Goal: Transaction & Acquisition: Book appointment/travel/reservation

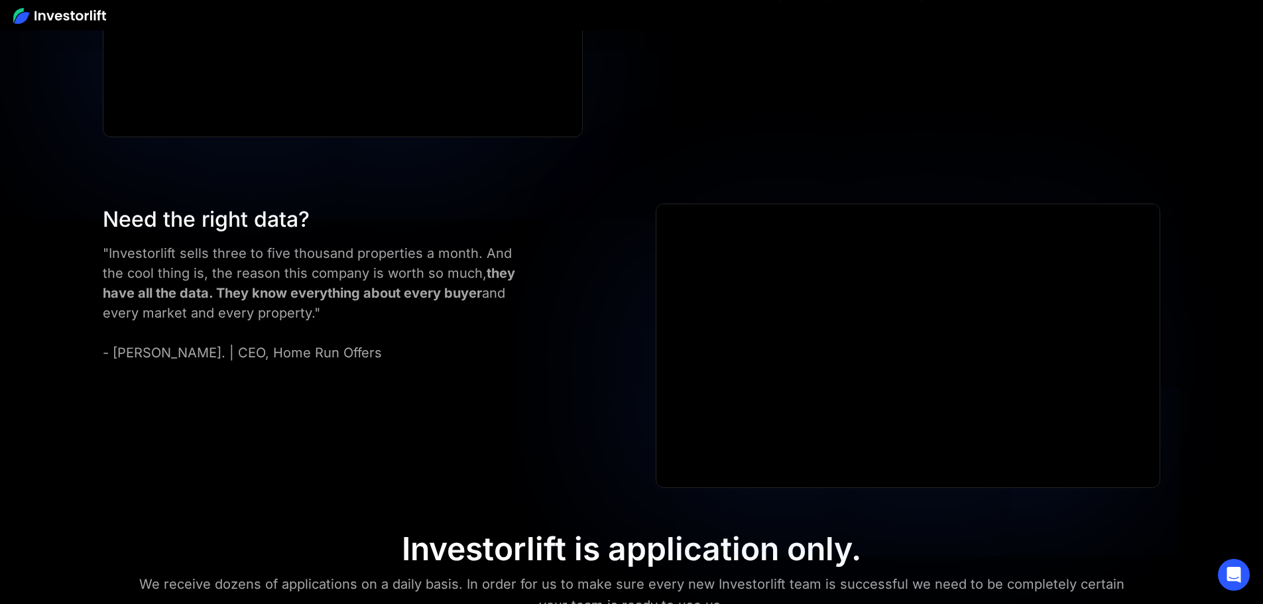
scroll to position [6006, 0]
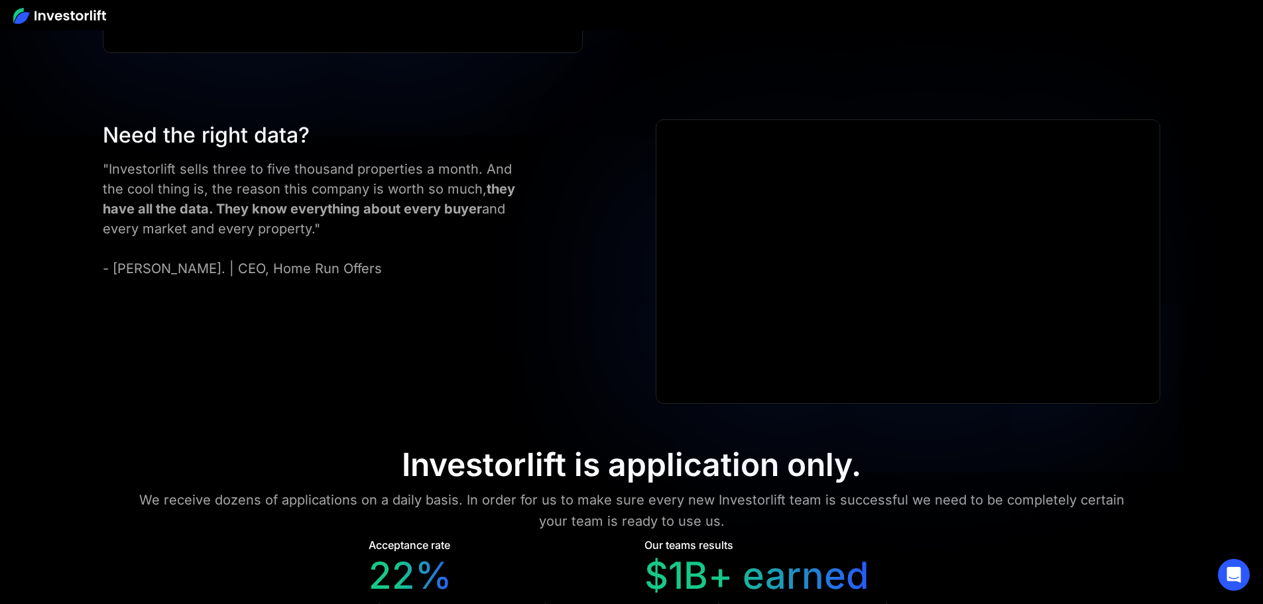
scroll to position [6138, 0]
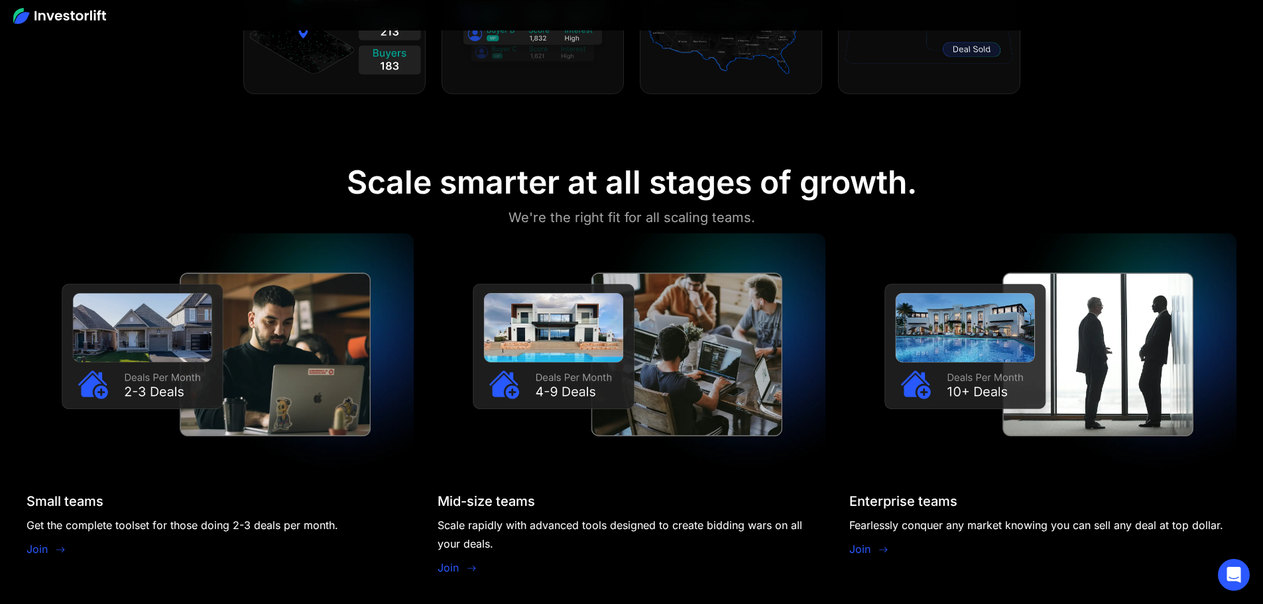
scroll to position [0, 0]
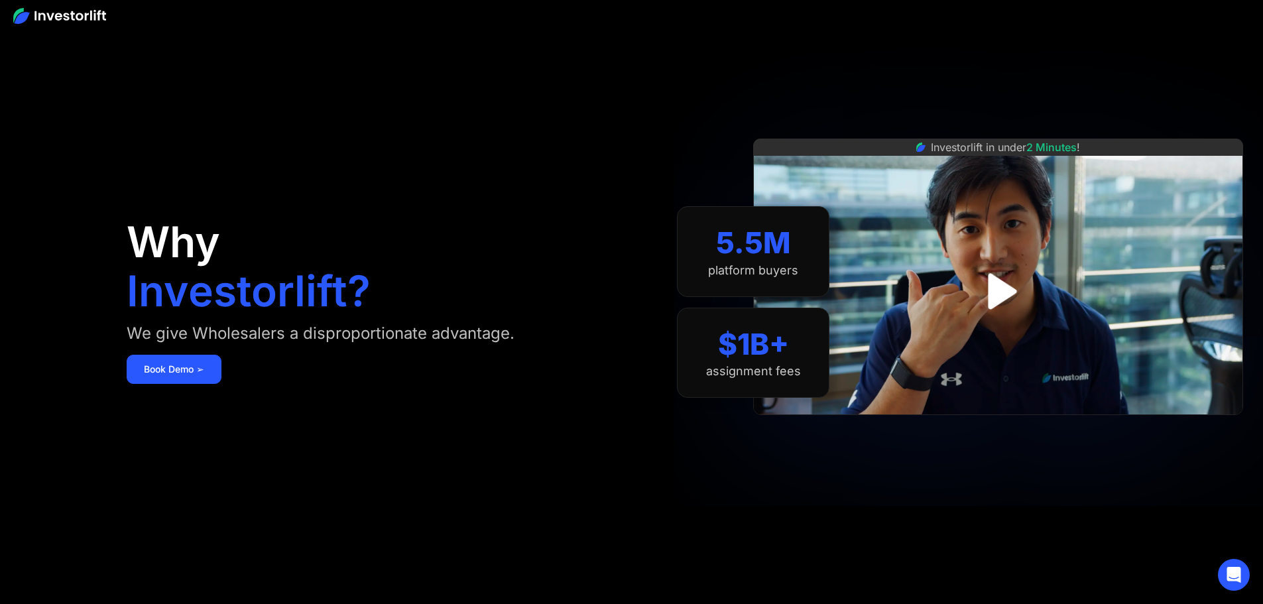
click at [93, 14] on img at bounding box center [59, 16] width 93 height 16
click at [26, 30] on div at bounding box center [631, 15] width 1263 height 31
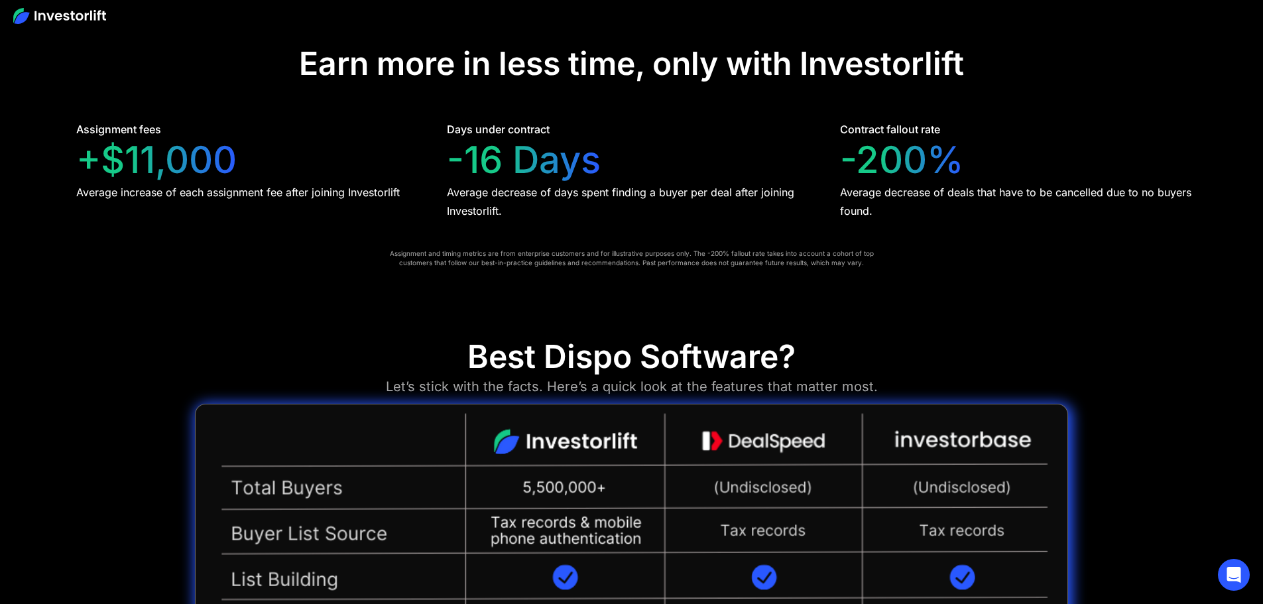
scroll to position [2984, 0]
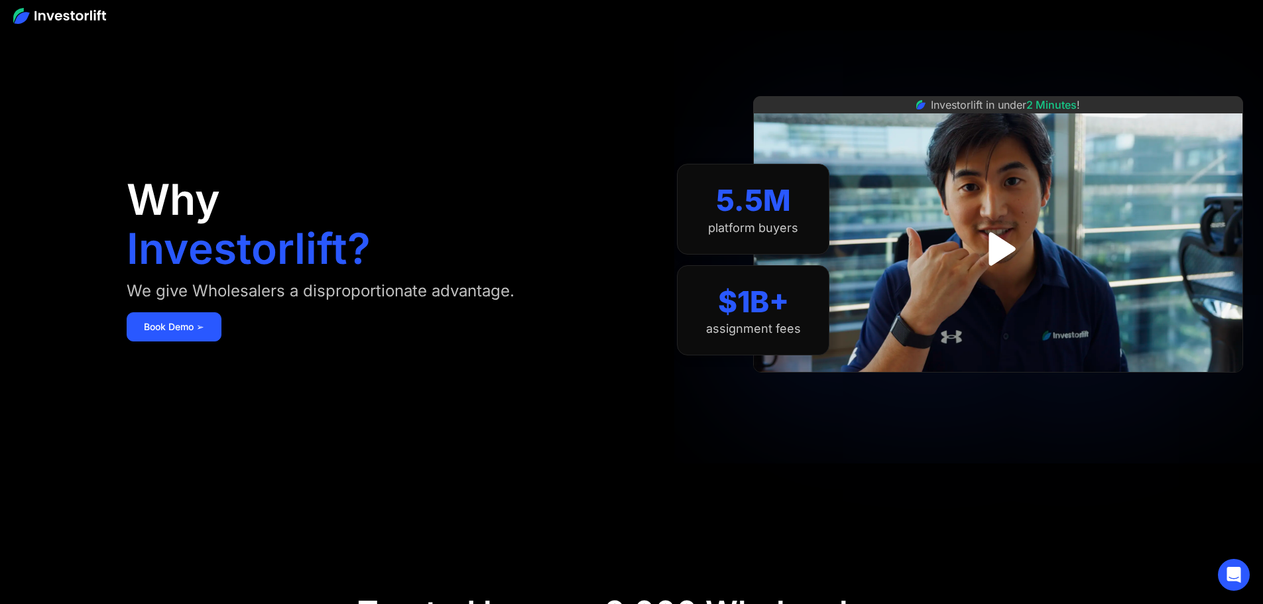
scroll to position [66, 0]
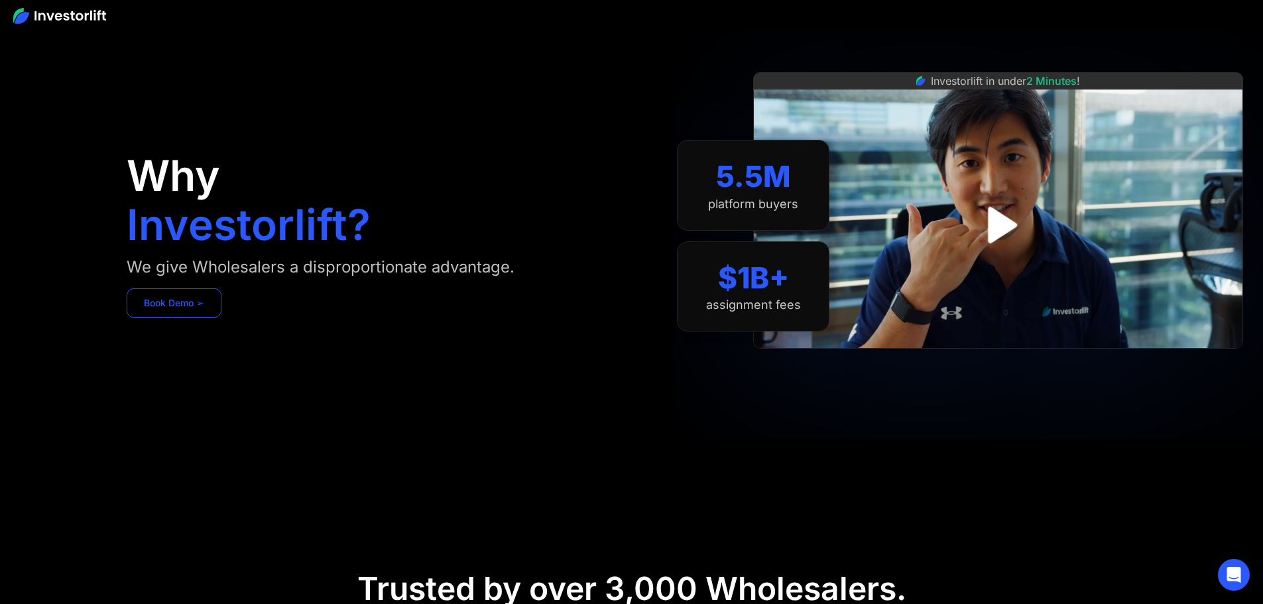
click at [222, 318] on link "Book Demo ➢" at bounding box center [174, 302] width 95 height 29
